Goal: Navigation & Orientation: Understand site structure

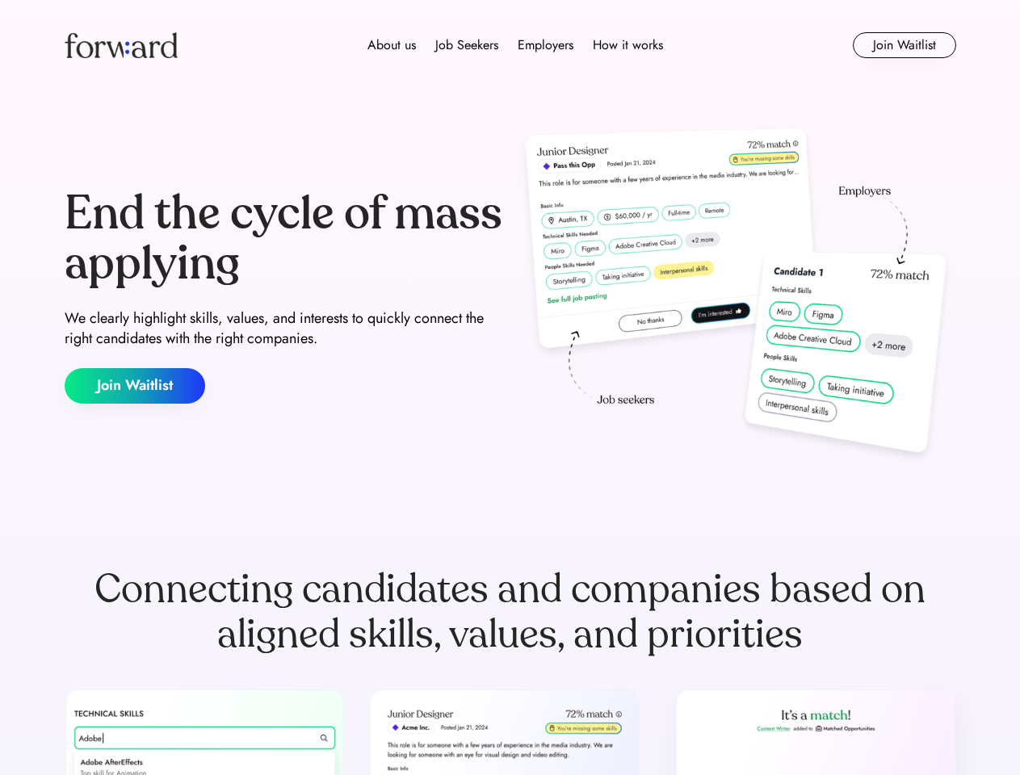
click at [510, 388] on div "End the cycle of mass applying We clearly highlight skills, values, and interes…" at bounding box center [511, 296] width 892 height 347
click at [510, 45] on div "About us Job Seekers Employers How it works" at bounding box center [515, 45] width 637 height 19
click at [121, 45] on img at bounding box center [121, 45] width 113 height 26
click at [515, 45] on div "About us Job Seekers Employers How it works" at bounding box center [515, 45] width 637 height 19
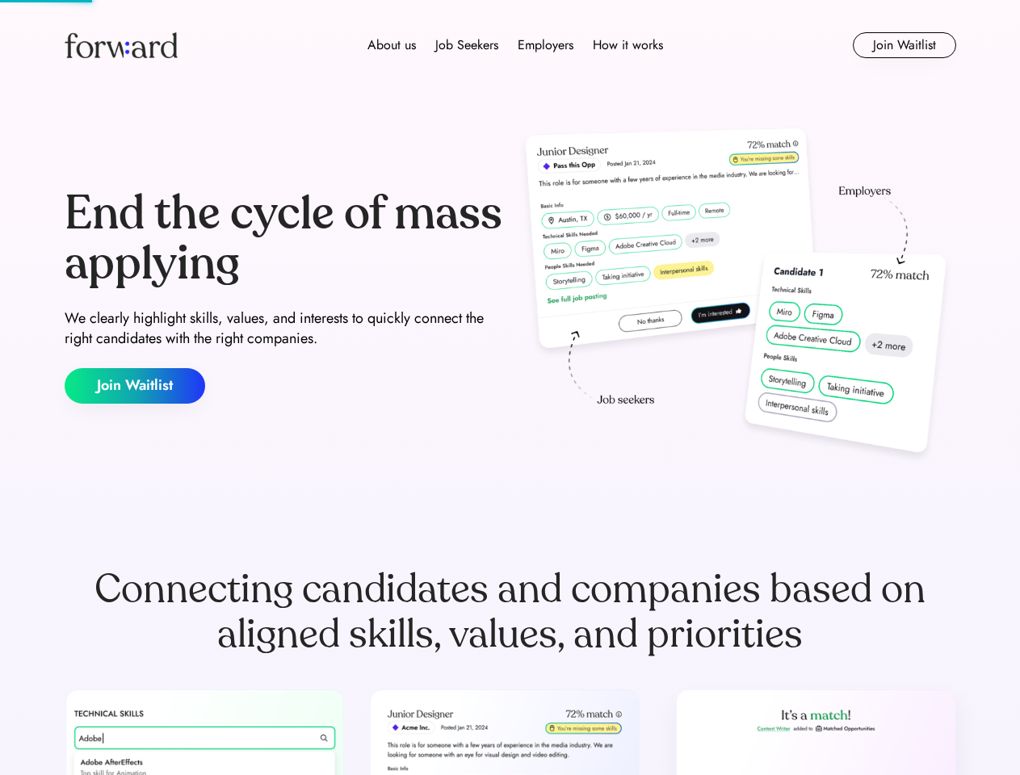
click at [392, 45] on div "About us" at bounding box center [392, 45] width 48 height 19
click at [467, 45] on div "Job Seekers" at bounding box center [466, 45] width 63 height 19
click at [545, 45] on div "Employers" at bounding box center [546, 45] width 56 height 19
click at [627, 45] on div "How it works" at bounding box center [628, 45] width 70 height 19
click at [904, 45] on button "Join Waitlist" at bounding box center [904, 45] width 103 height 26
